Goal: Information Seeking & Learning: Compare options

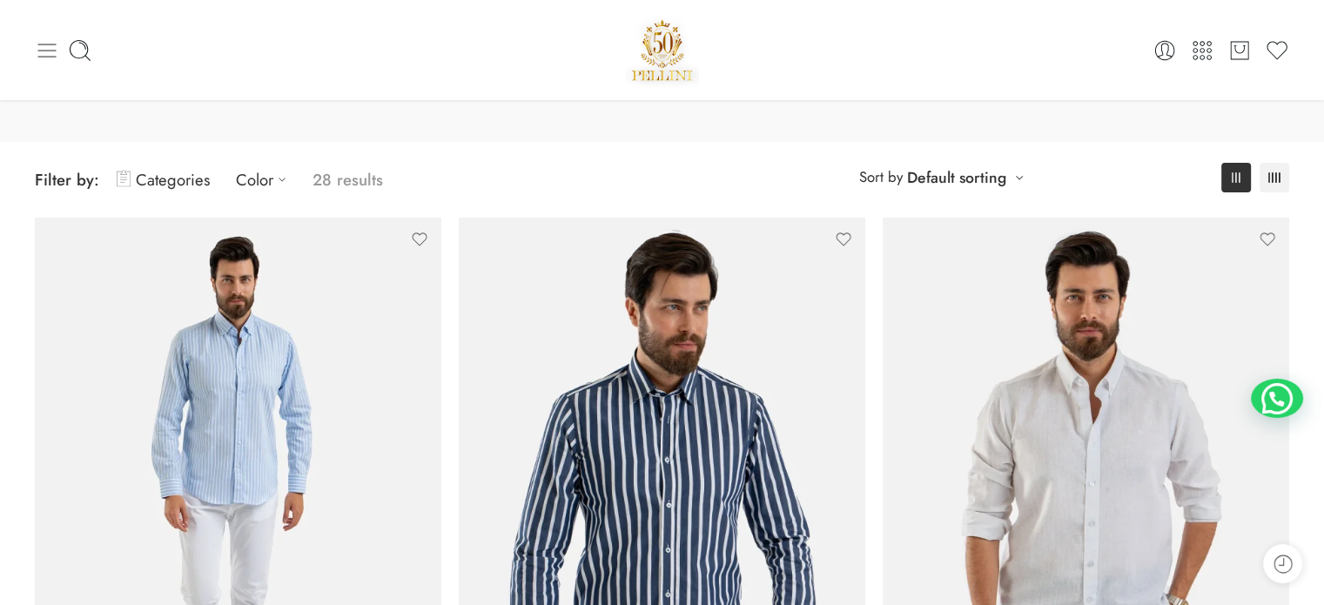
scroll to position [87, 0]
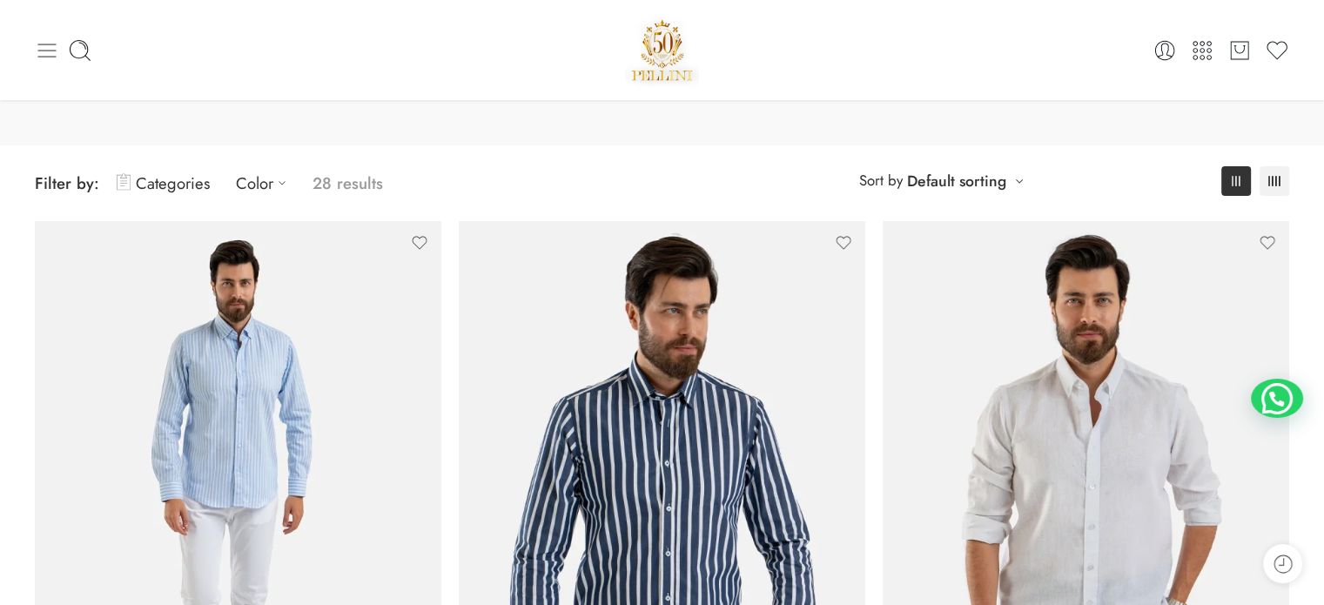
click at [45, 51] on icon at bounding box center [47, 50] width 24 height 24
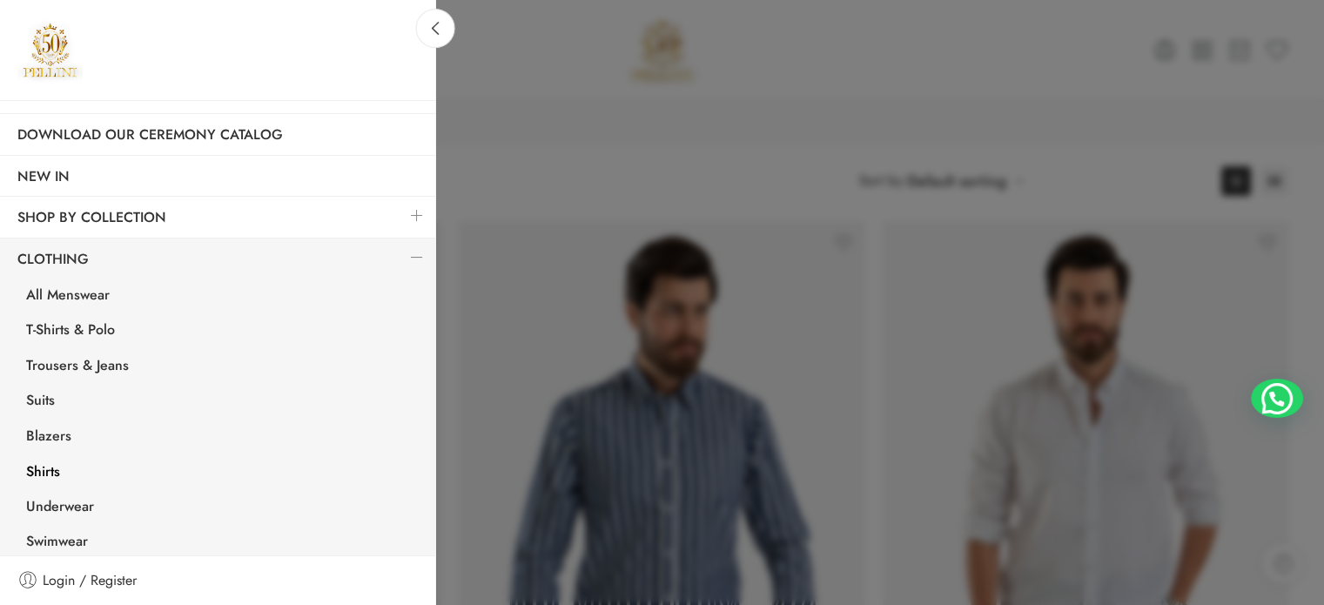
scroll to position [174, 0]
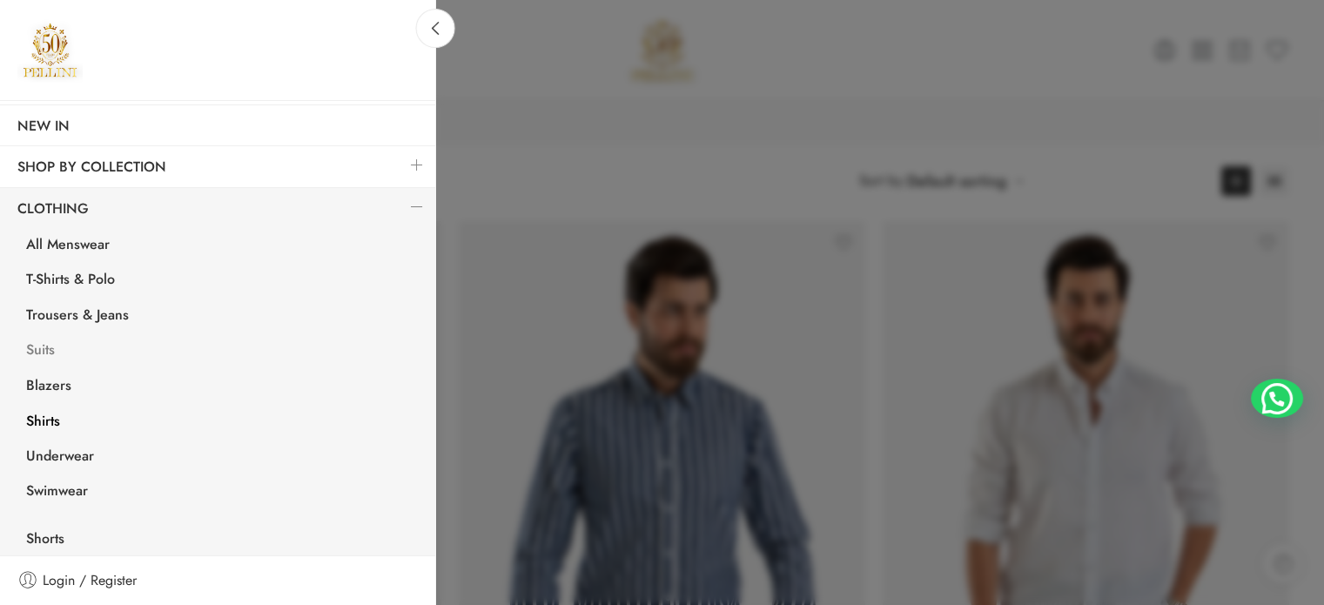
click at [38, 353] on link "Suits" at bounding box center [222, 352] width 427 height 36
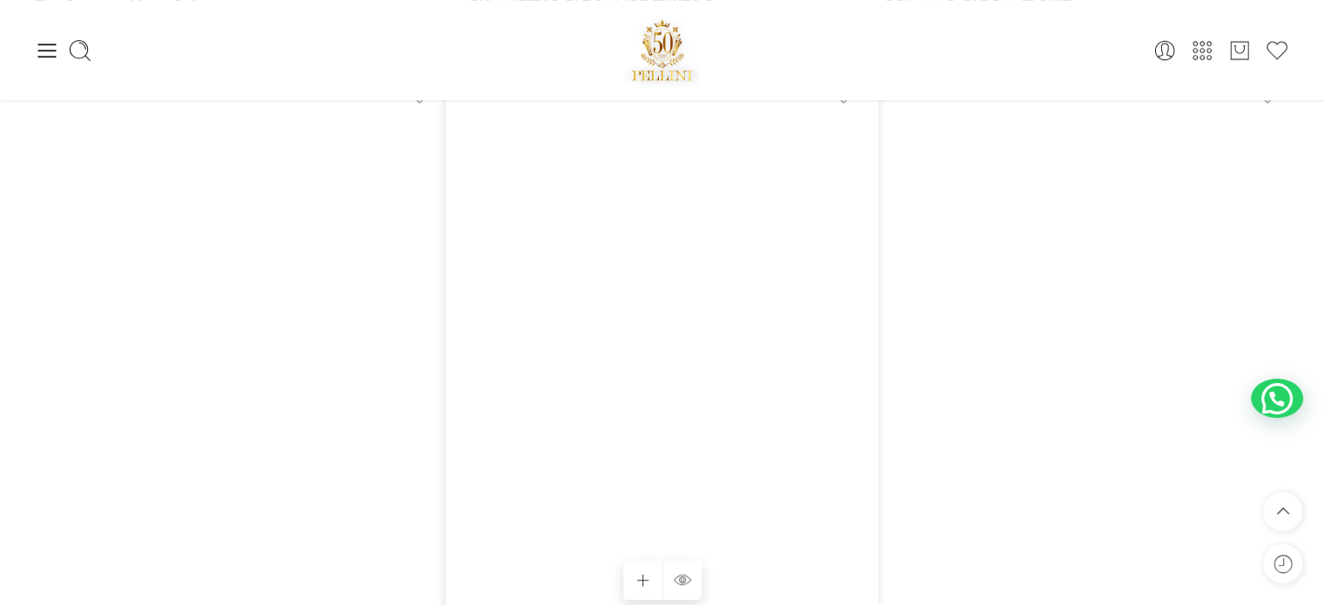
scroll to position [871, 0]
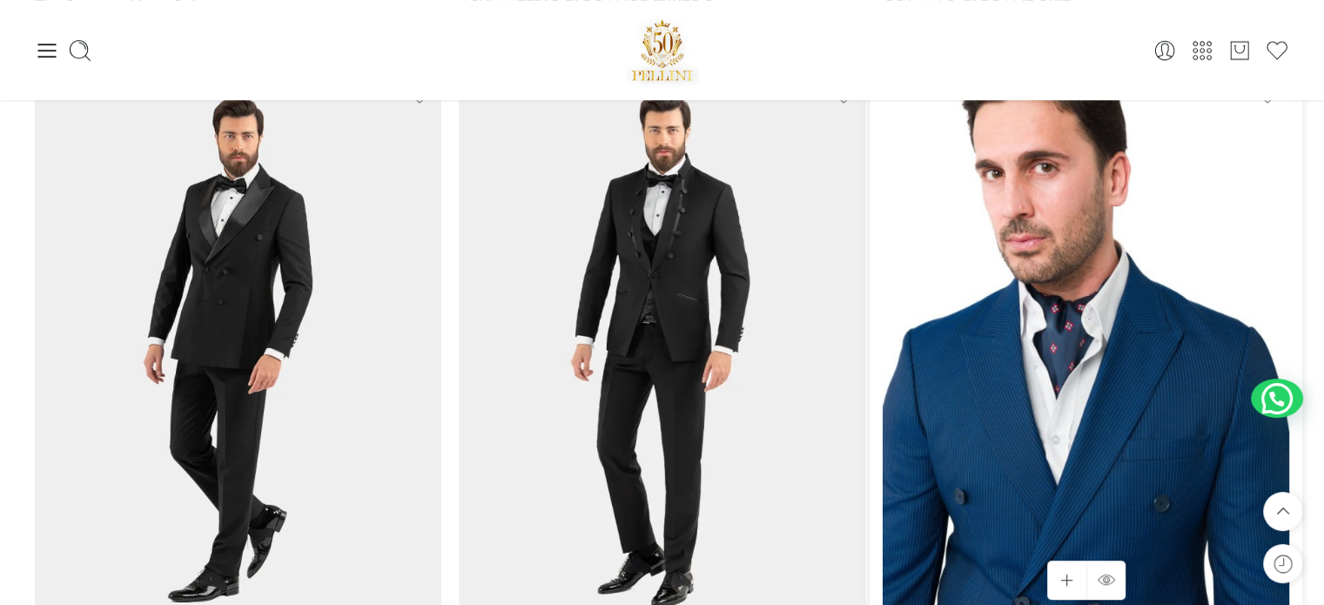
click at [1003, 274] on img at bounding box center [1086, 346] width 407 height 542
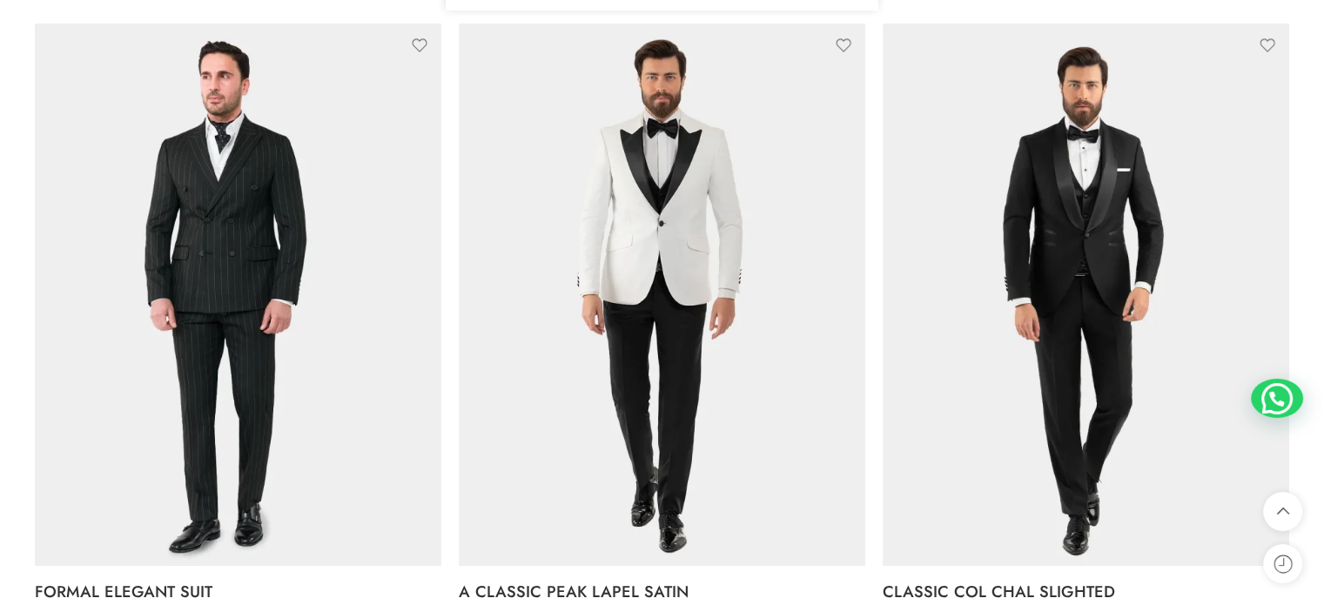
scroll to position [1560, 0]
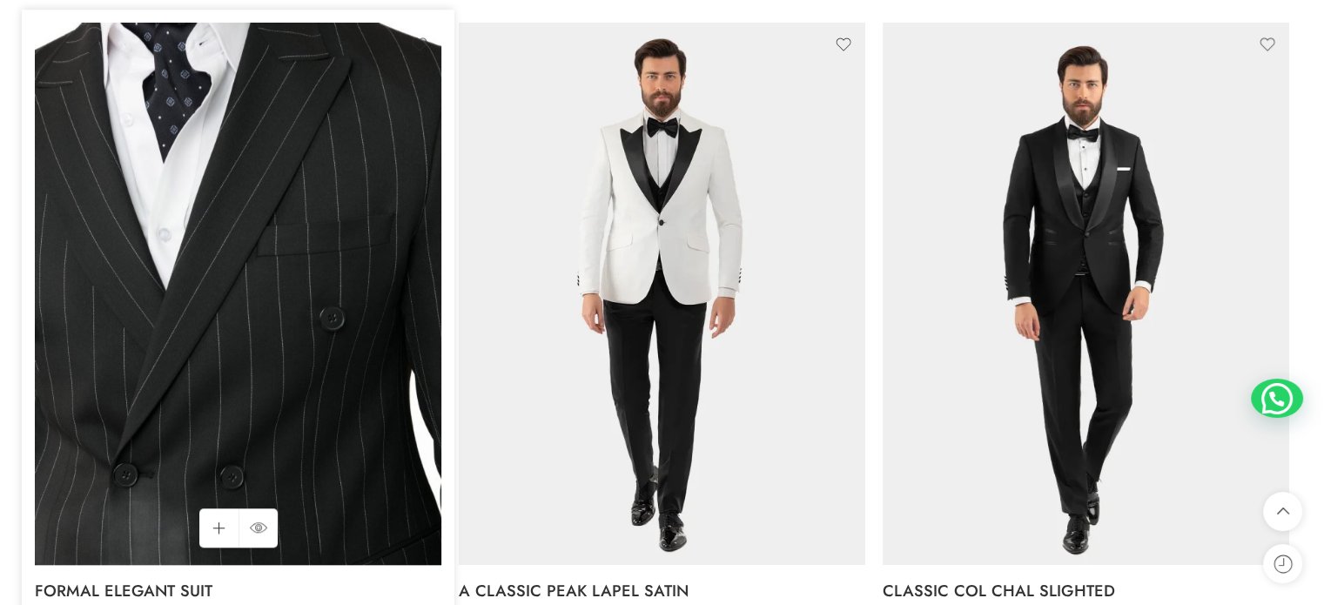
click at [268, 249] on img at bounding box center [238, 294] width 407 height 542
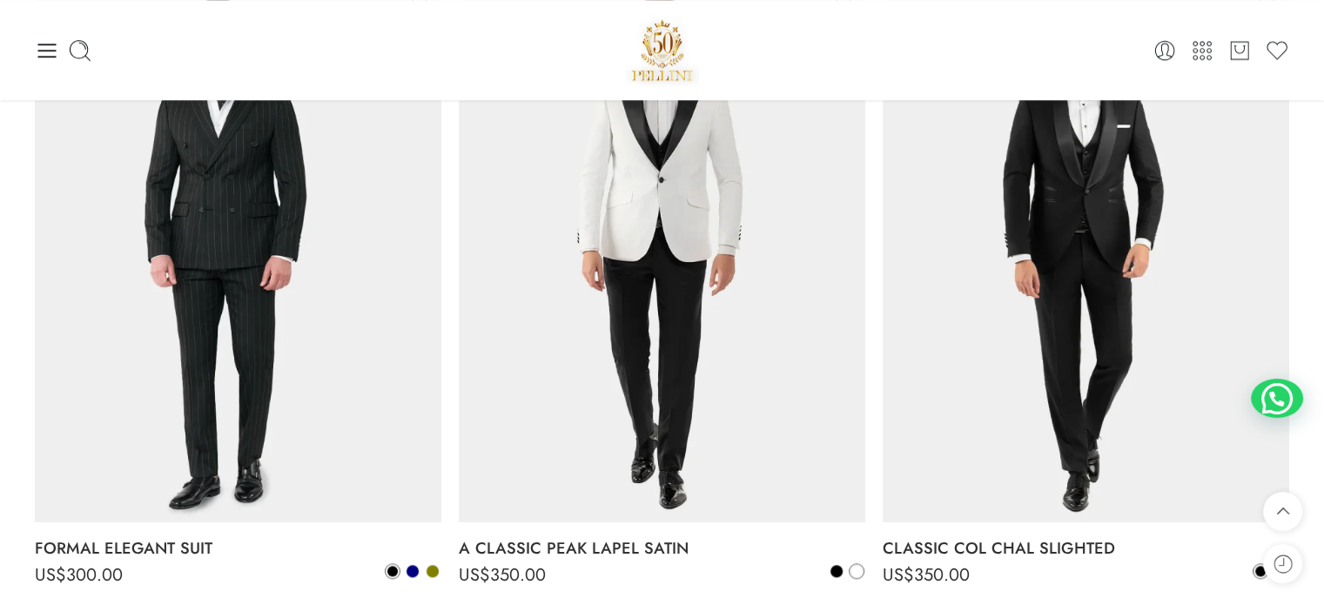
scroll to position [1549, 0]
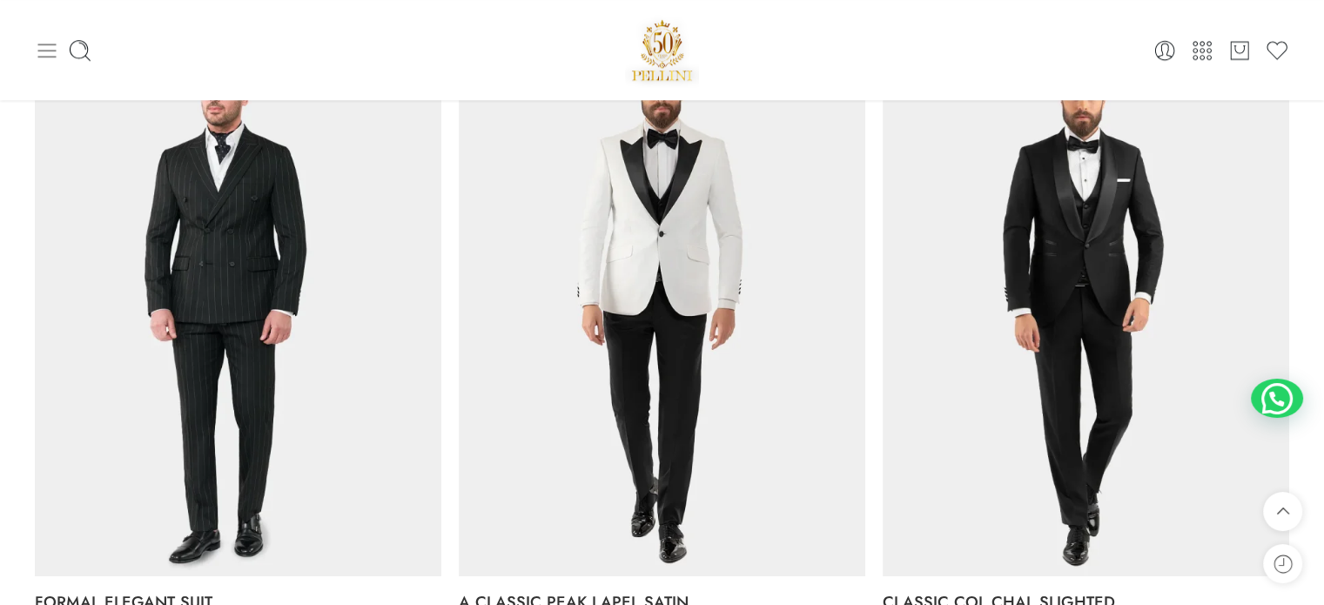
click at [44, 50] on icon at bounding box center [47, 51] width 18 height 14
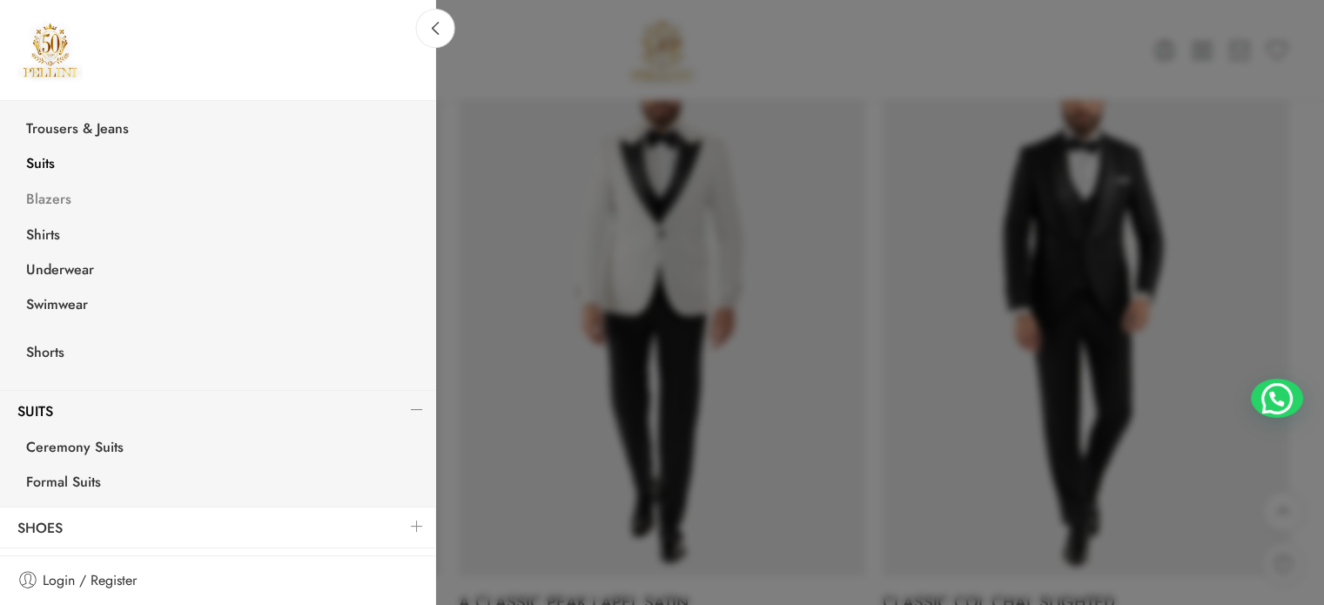
scroll to position [392, 0]
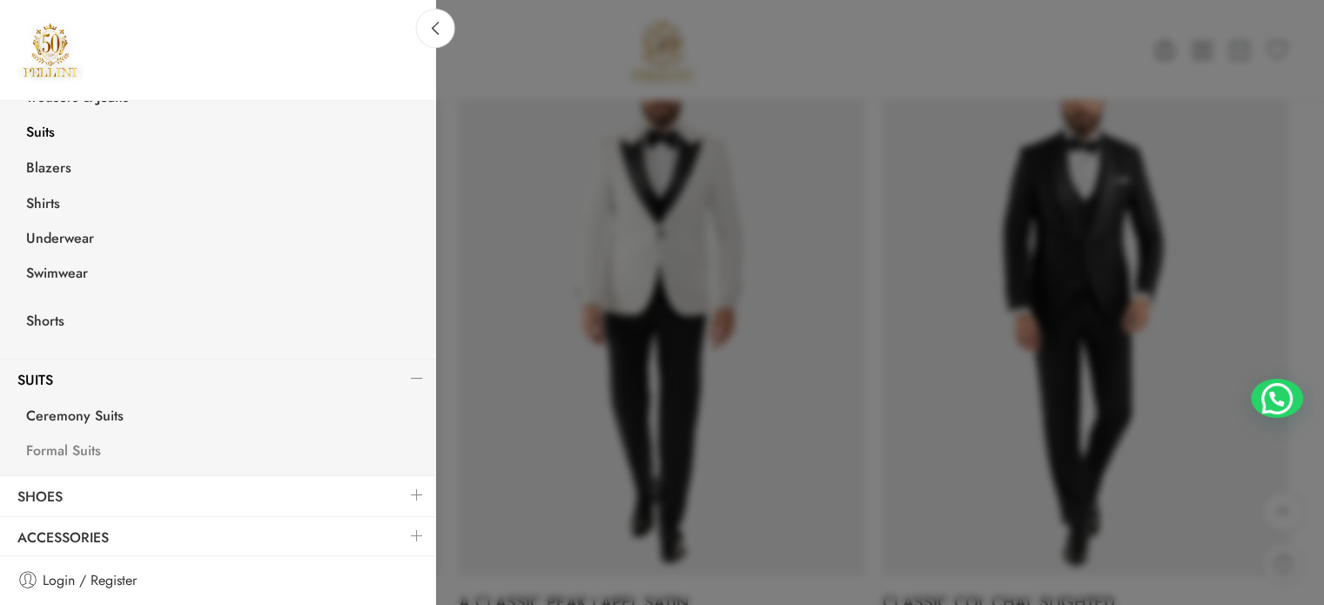
click at [80, 446] on link "Formal Suits" at bounding box center [222, 453] width 427 height 36
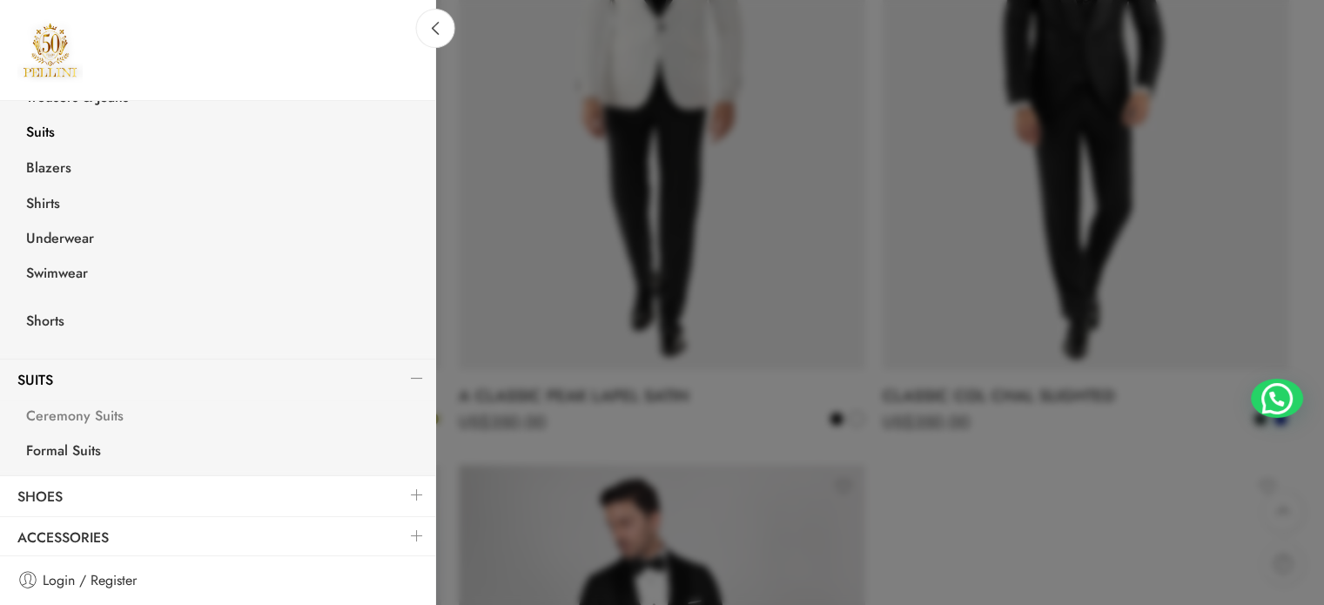
scroll to position [1798, 0]
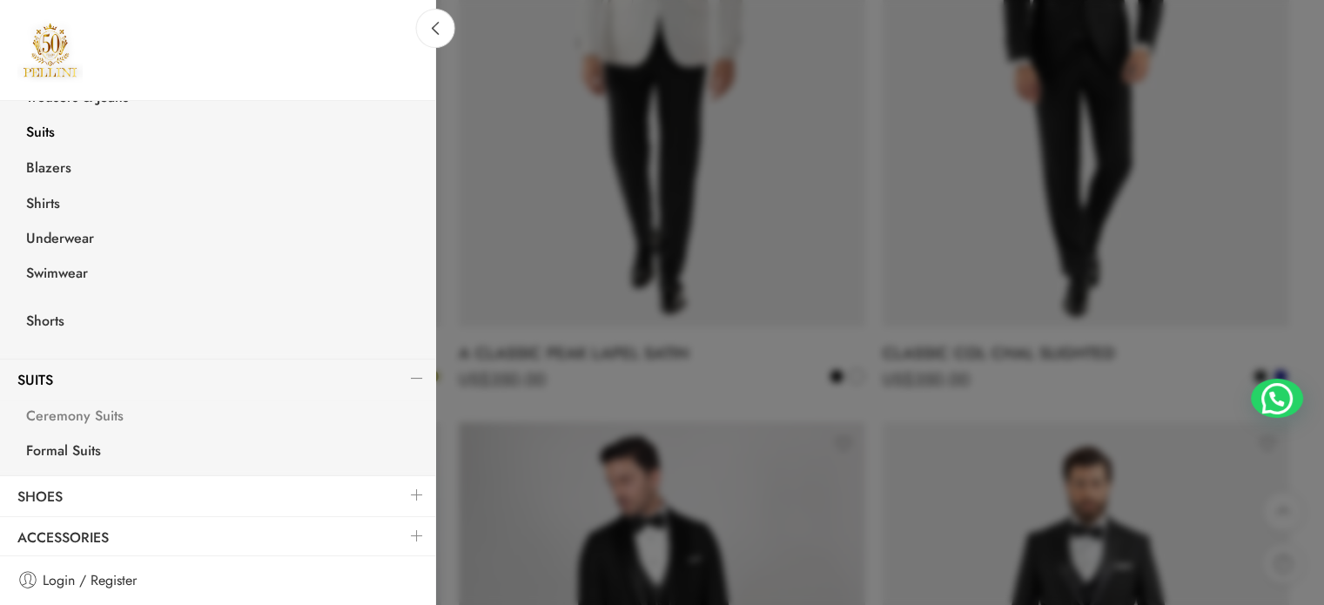
click at [84, 415] on link "Ceremony Suits" at bounding box center [222, 418] width 427 height 36
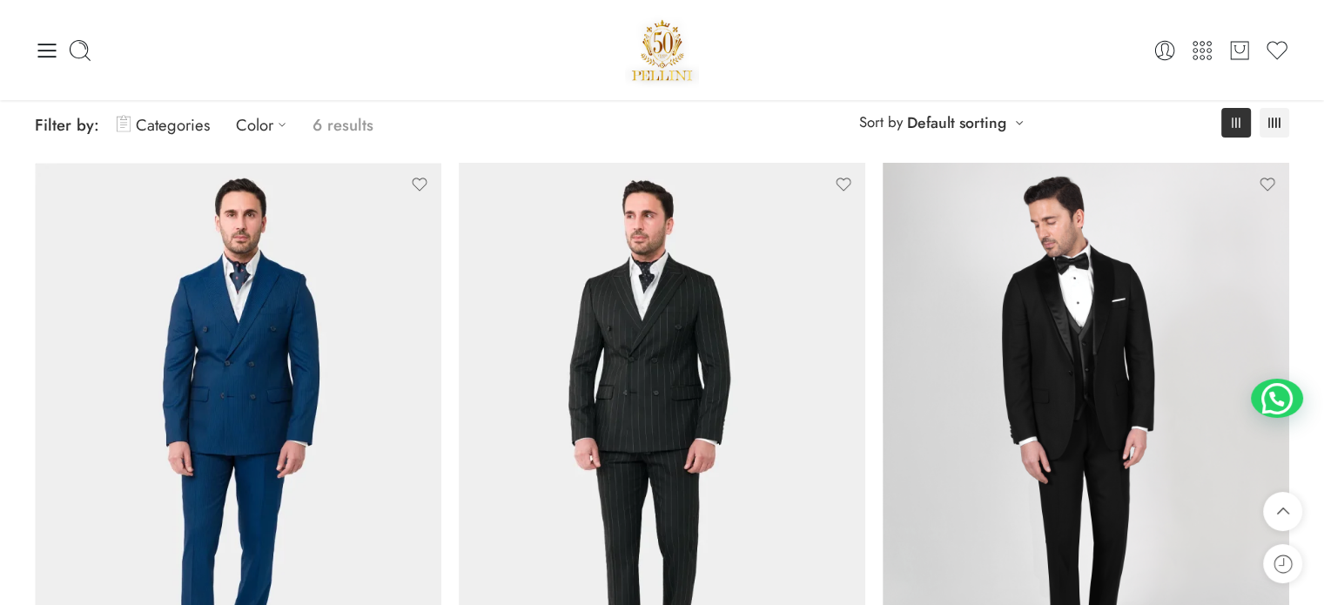
scroll to position [87, 0]
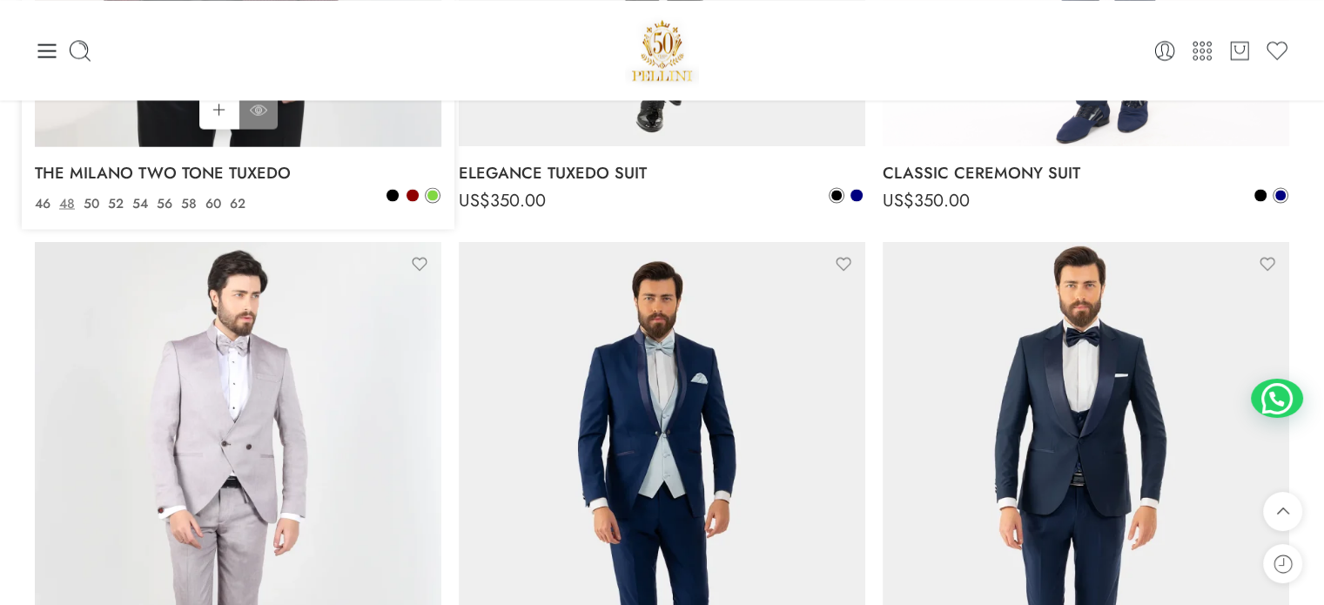
scroll to position [3221, 0]
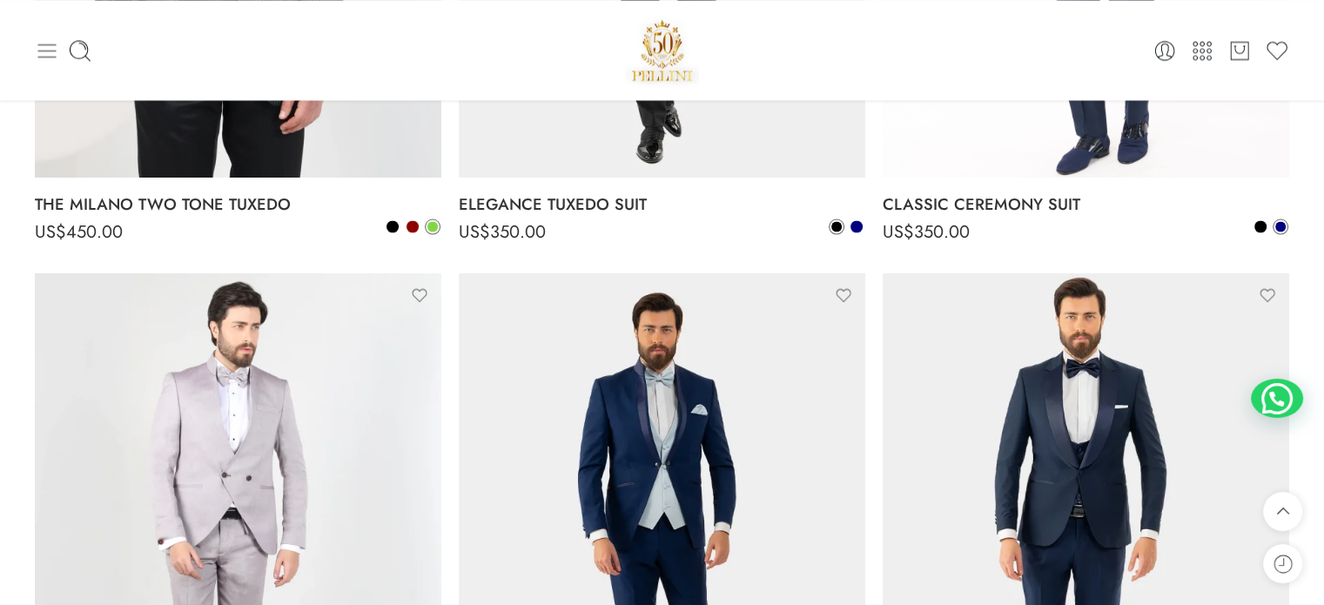
click at [46, 50] on icon at bounding box center [47, 51] width 18 height 14
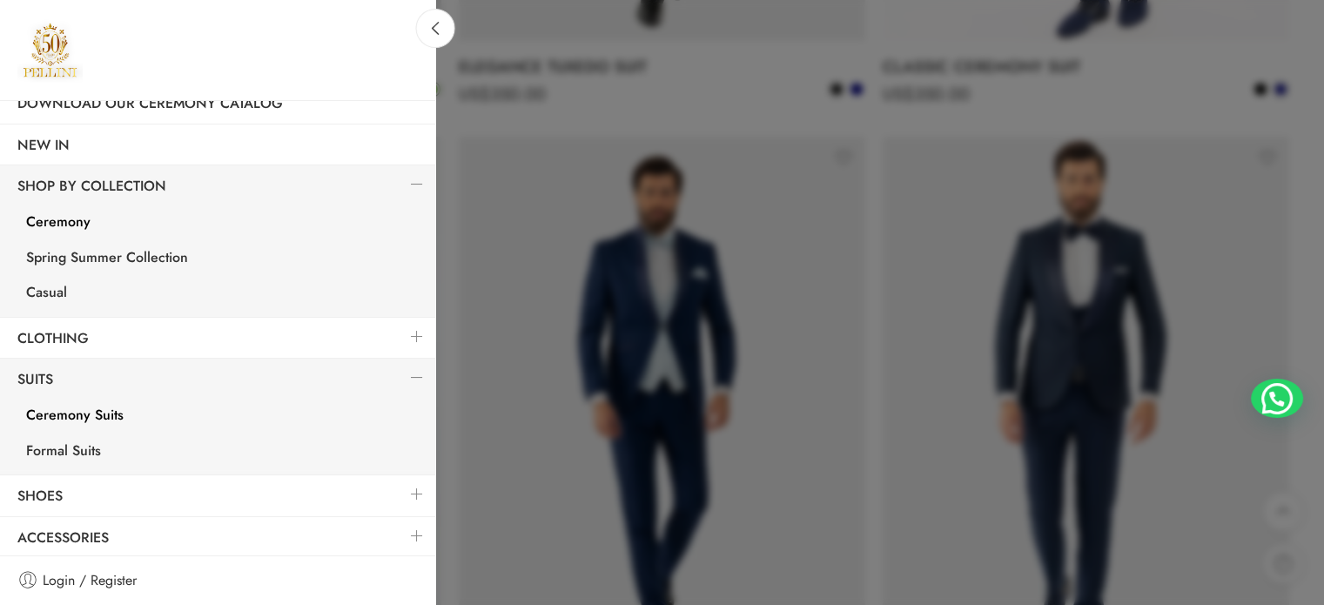
scroll to position [3395, 0]
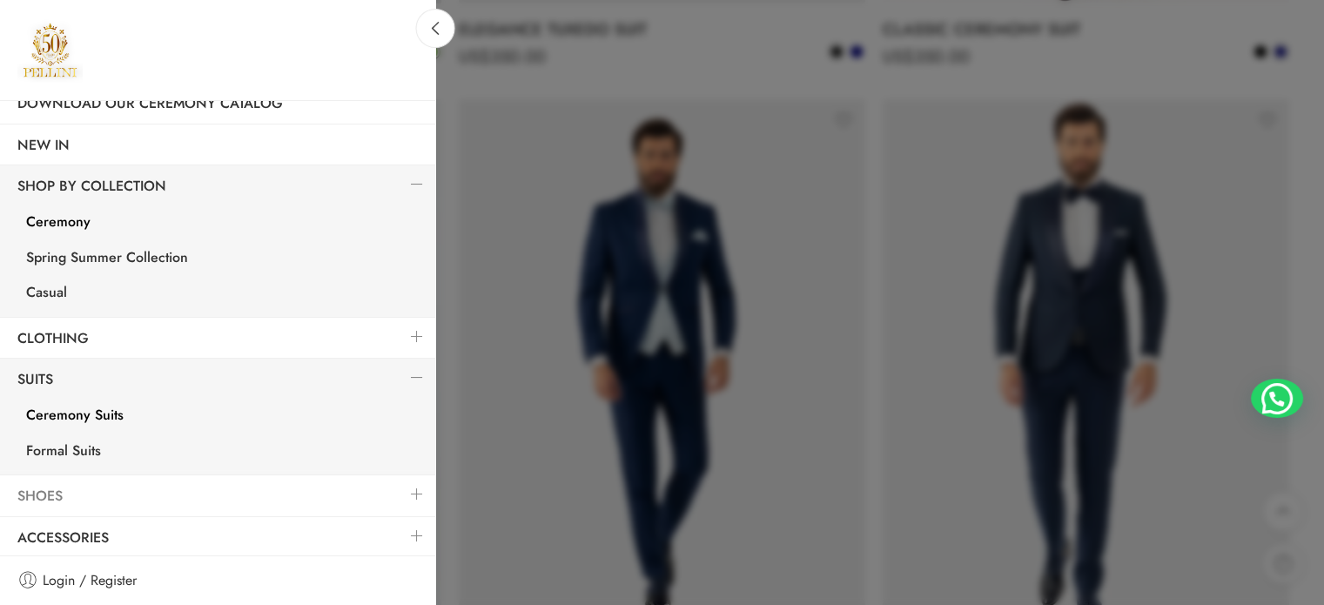
click at [50, 481] on link "Shoes" at bounding box center [217, 496] width 435 height 40
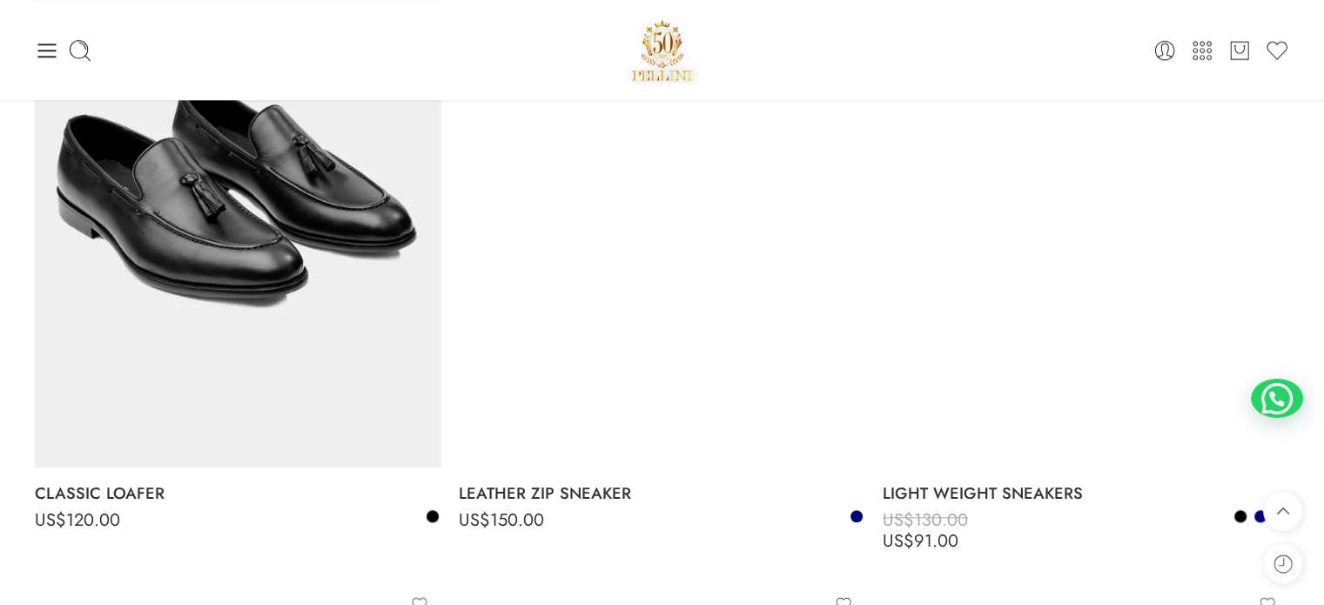
scroll to position [1654, 0]
